Goal: Transaction & Acquisition: Purchase product/service

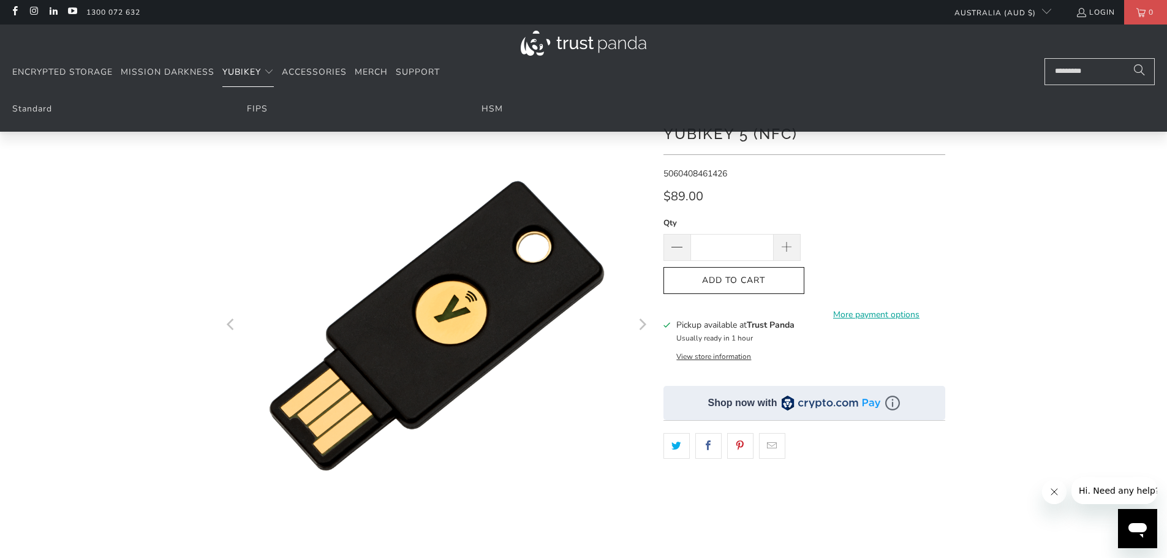
click at [251, 77] on span "YubiKey" at bounding box center [241, 72] width 39 height 12
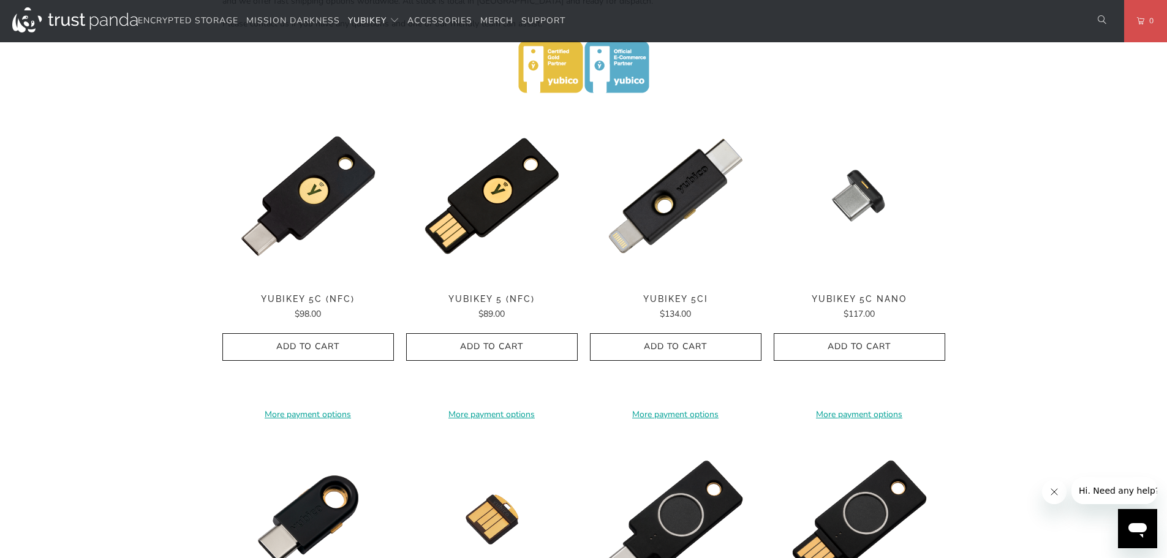
scroll to position [551, 0]
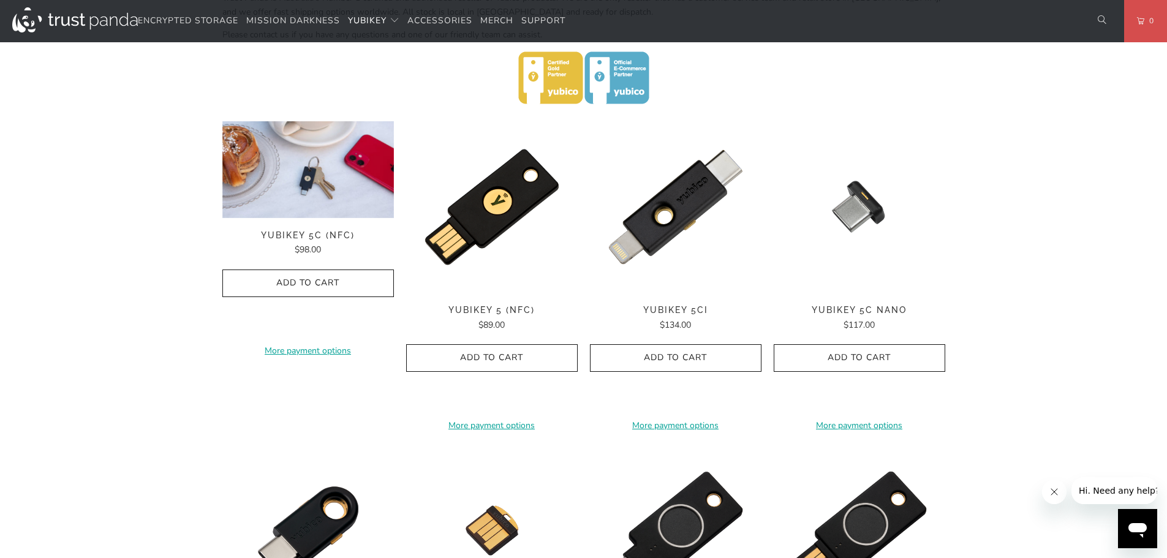
click at [293, 192] on img at bounding box center [308, 169] width 172 height 97
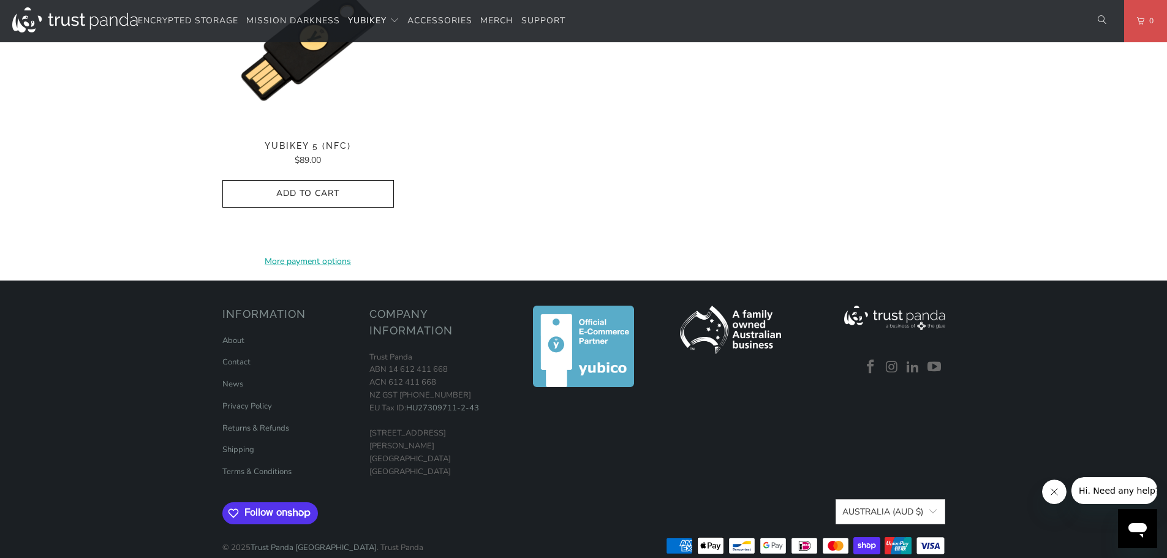
scroll to position [1287, 0]
